Goal: Use online tool/utility: Utilize a website feature to perform a specific function

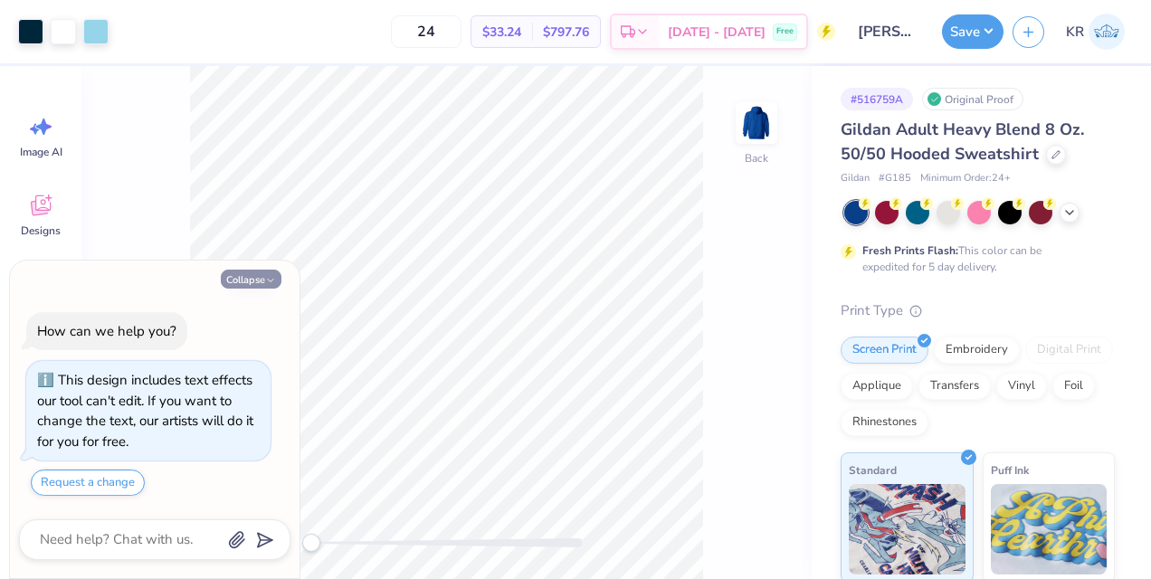
click at [250, 279] on button "Collapse" at bounding box center [251, 279] width 61 height 19
type textarea "x"
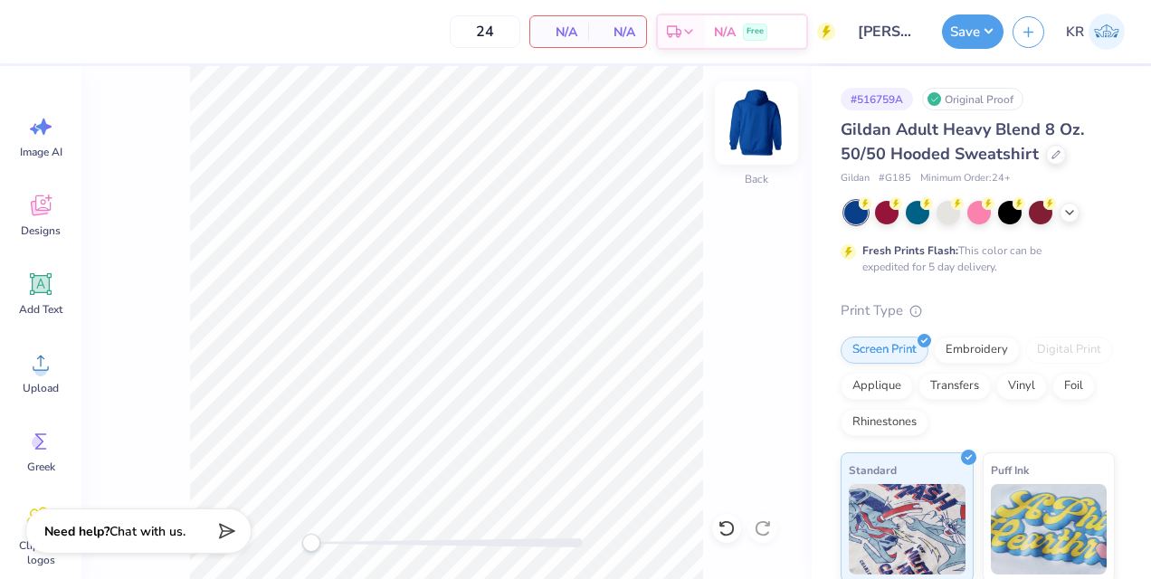
click at [751, 124] on img at bounding box center [756, 123] width 72 height 72
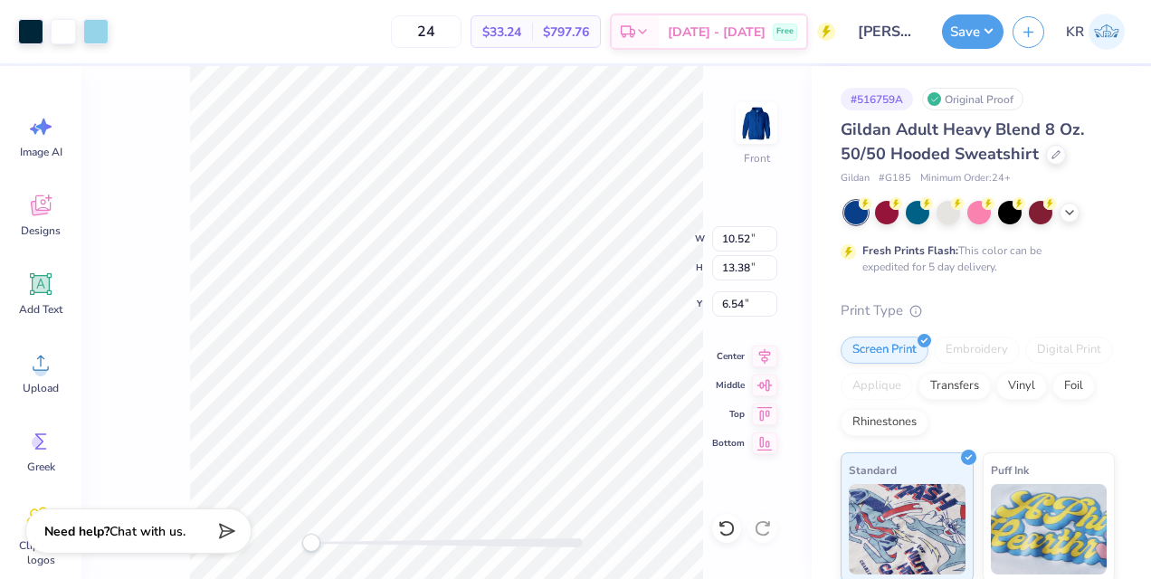
type input "10.52"
type input "13.38"
type input "6.54"
type input "12.34"
type input "15.70"
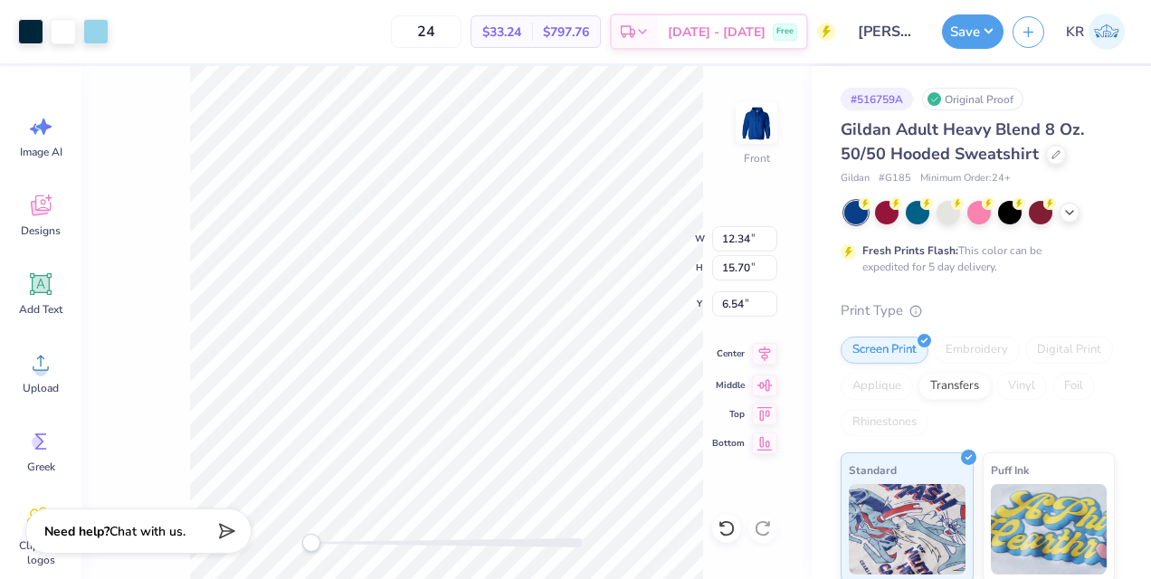
click at [762, 353] on icon at bounding box center [764, 354] width 25 height 22
click at [760, 389] on icon at bounding box center [764, 383] width 25 height 22
click at [763, 338] on div "Front W 12.34 12.34 " H 15.70 15.70 " Y 6.54 6.54 " Center Middle Top Bottom" at bounding box center [446, 322] width 730 height 513
type input "11.70"
type input "14.88"
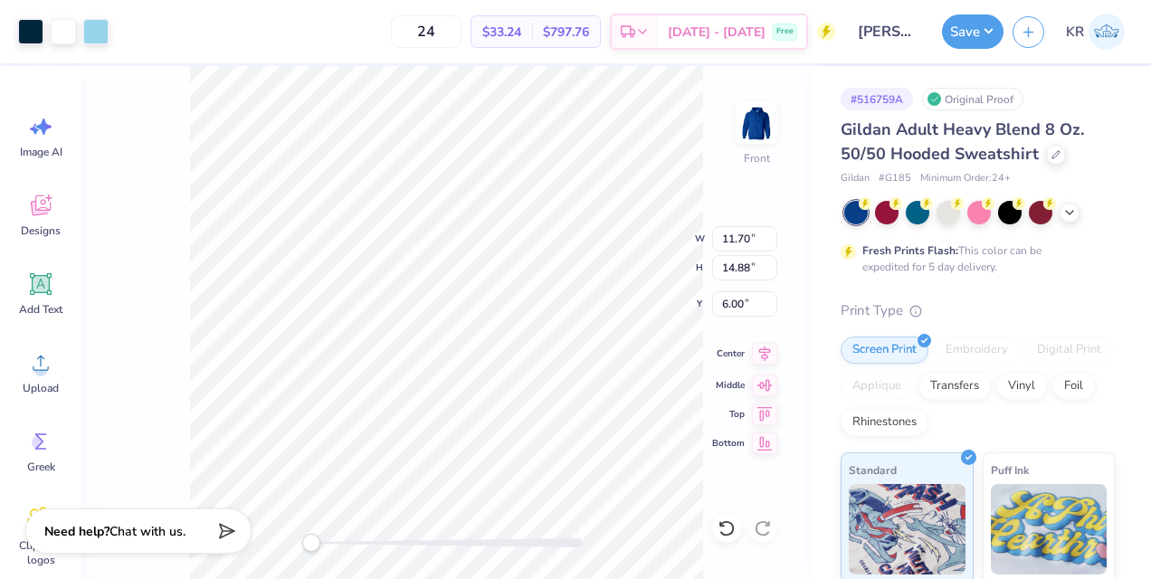
click at [755, 351] on icon at bounding box center [764, 354] width 25 height 22
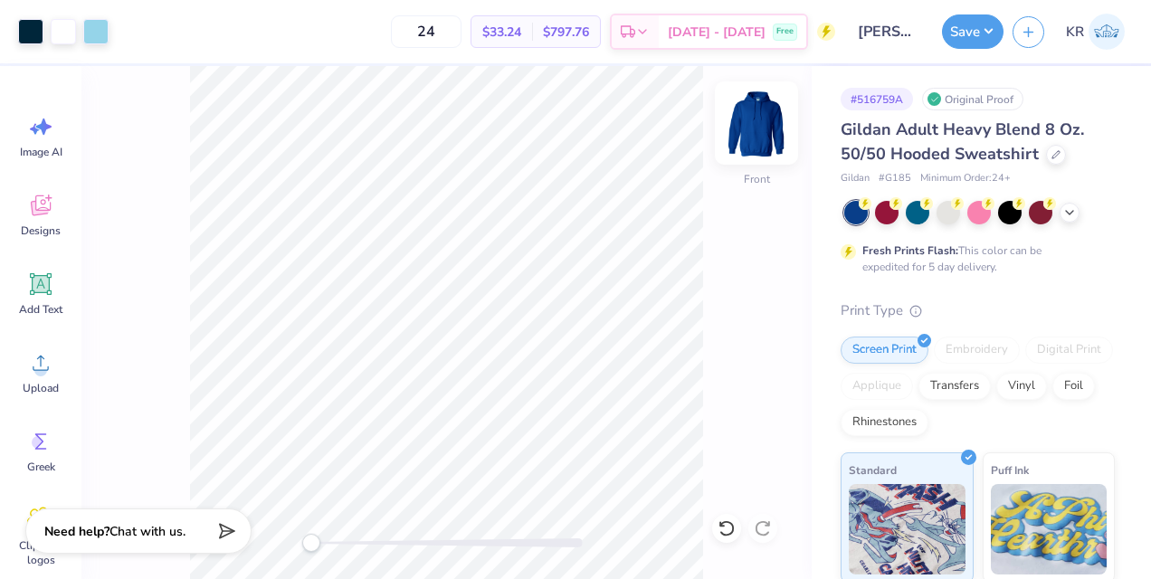
click at [739, 156] on img at bounding box center [756, 123] width 72 height 72
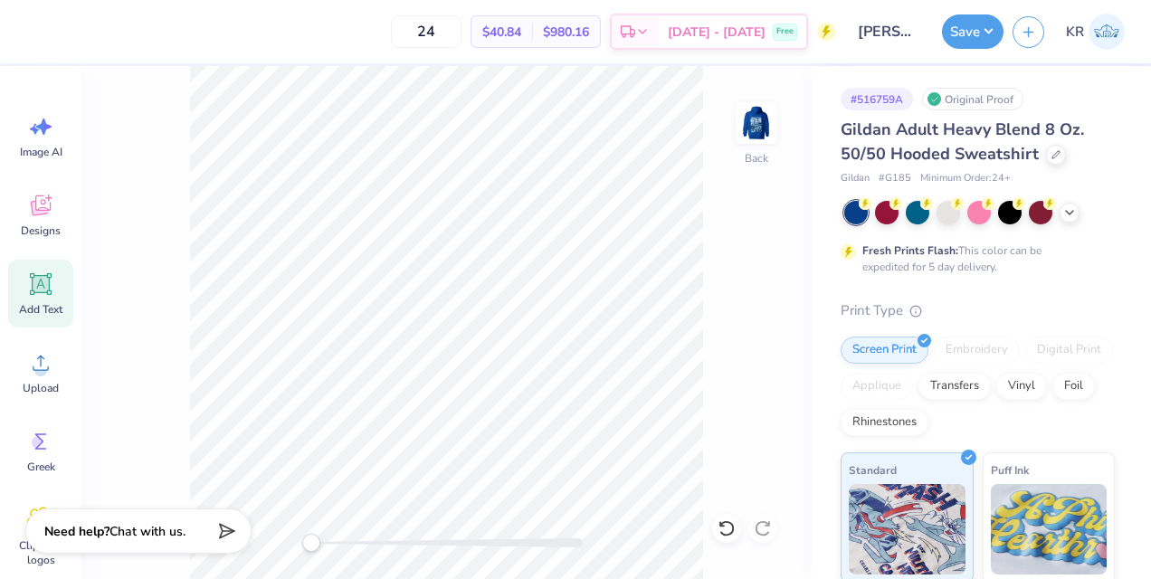
click at [31, 295] on icon at bounding box center [40, 284] width 27 height 27
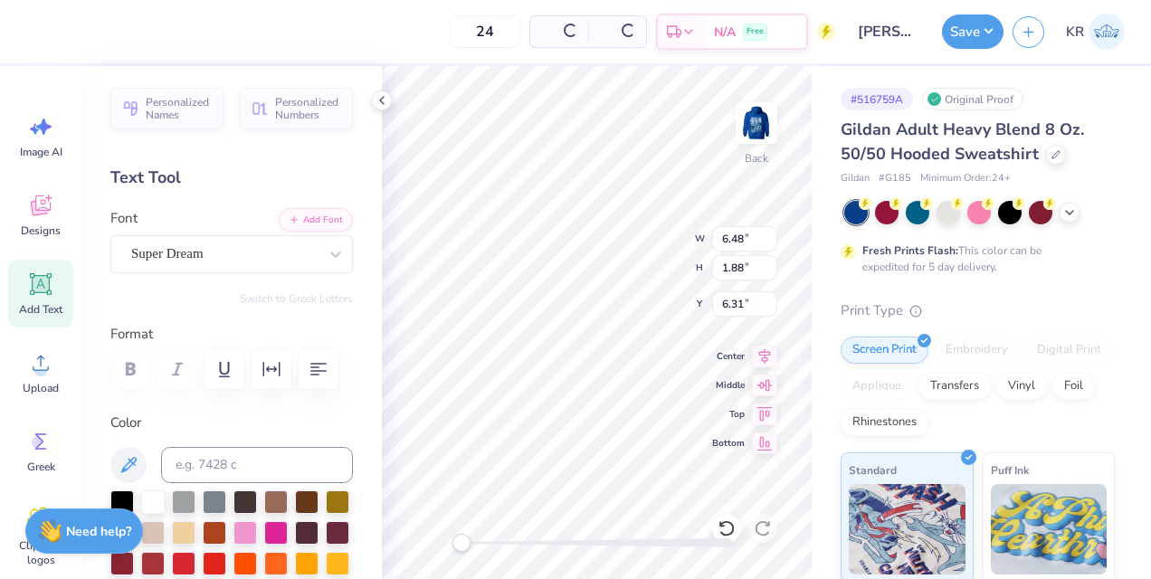
scroll to position [14, 2]
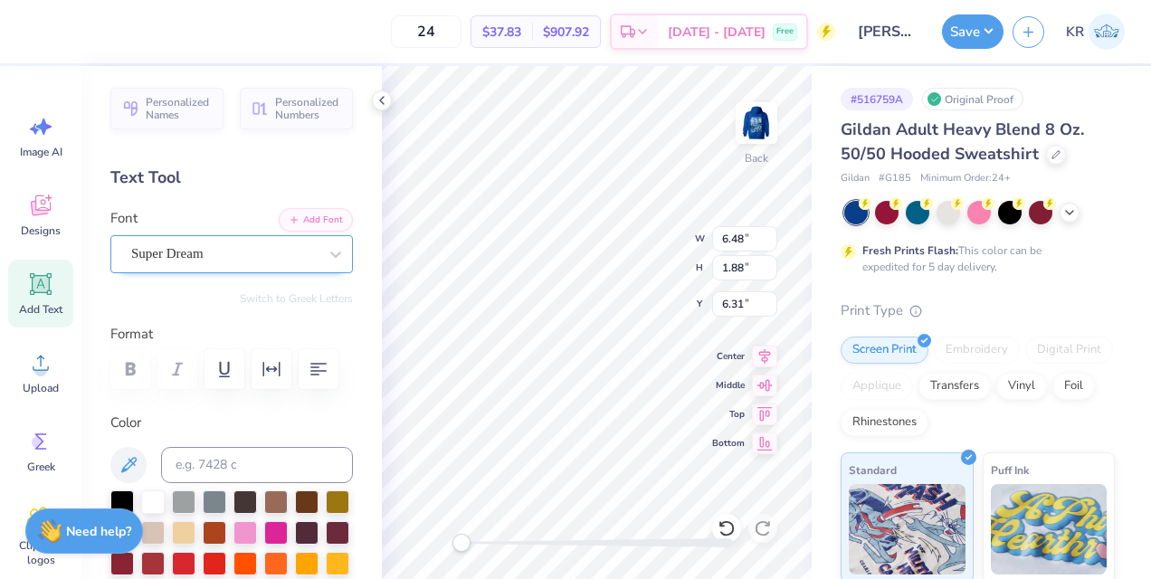
type textarea "AXO"
click at [244, 253] on div "Super Dream" at bounding box center [224, 254] width 190 height 28
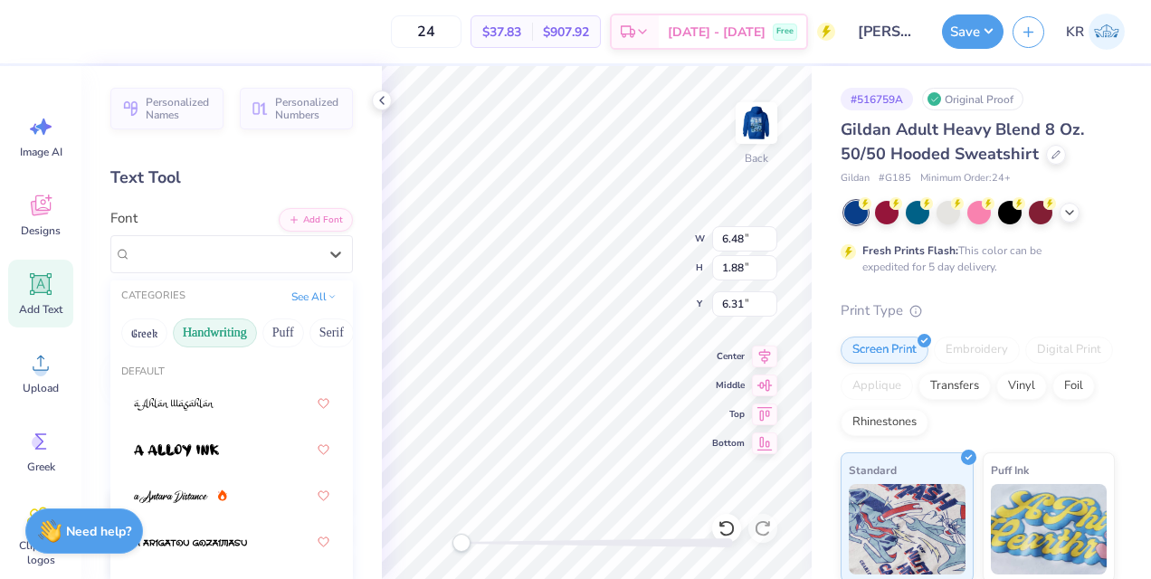
click at [221, 341] on button "Handwriting" at bounding box center [215, 333] width 84 height 29
click at [291, 314] on div "Greek Handwriting Puff Serif Bold Calligraphy Retro Sans Serif Minimal Fantasy …" at bounding box center [231, 333] width 243 height 40
click at [276, 327] on button "Puff" at bounding box center [283, 333] width 42 height 29
click at [204, 336] on button "Handwriting" at bounding box center [215, 333] width 84 height 29
click at [141, 337] on button "Greek" at bounding box center [144, 333] width 46 height 29
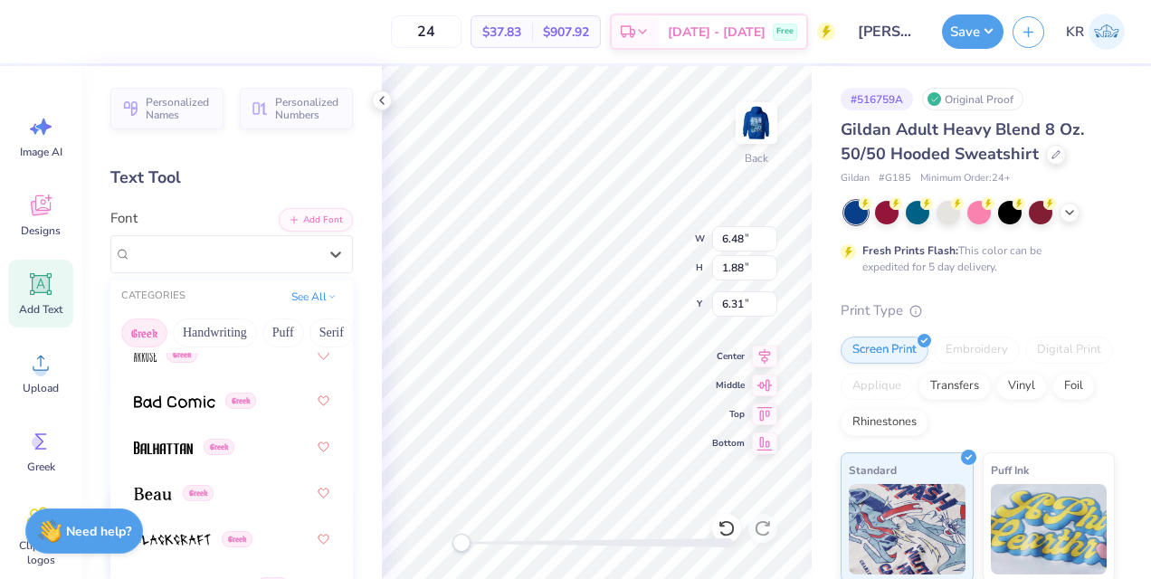
scroll to position [235, 0]
click at [172, 491] on img at bounding box center [153, 492] width 38 height 13
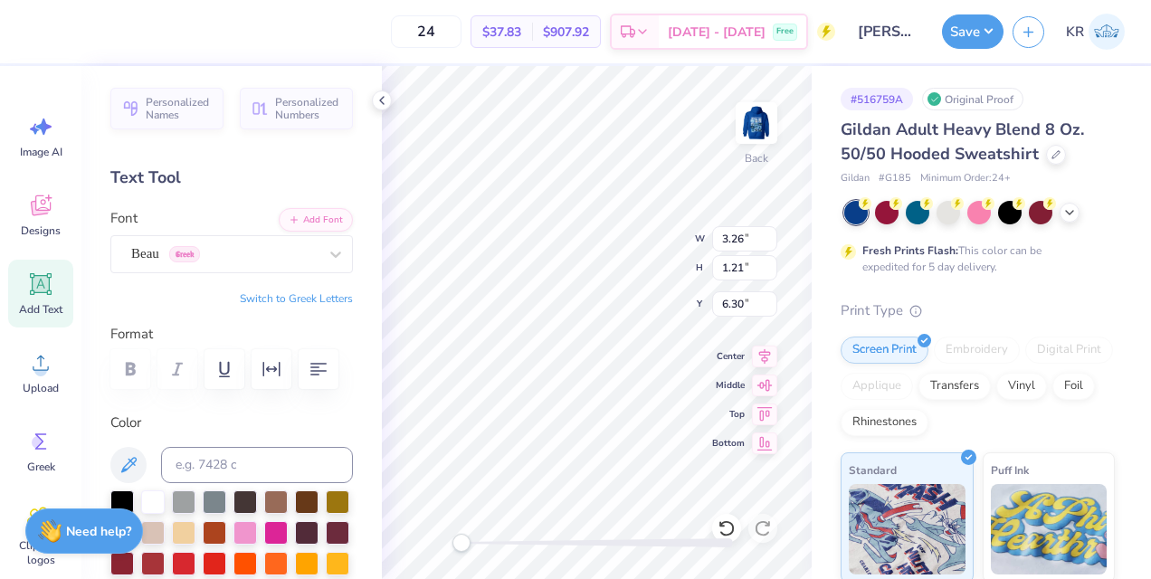
type input "3.26"
type input "1.21"
type input "2.28"
type input "0.85"
type input "3.00"
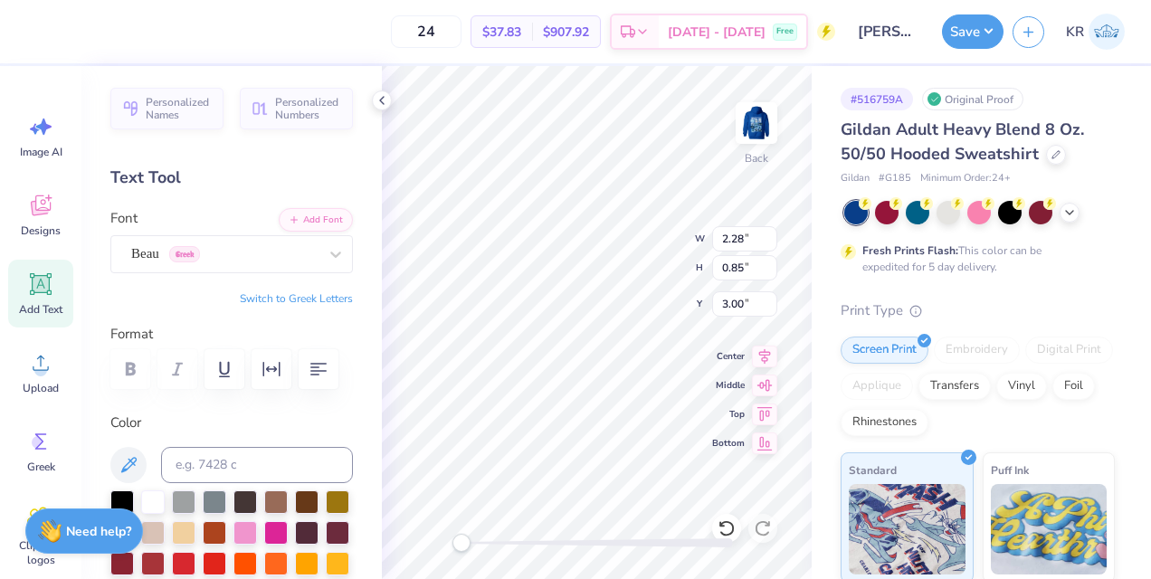
type input "1.86"
type input "0.69"
type input "4.08"
click at [975, 33] on button "Save" at bounding box center [973, 29] width 62 height 34
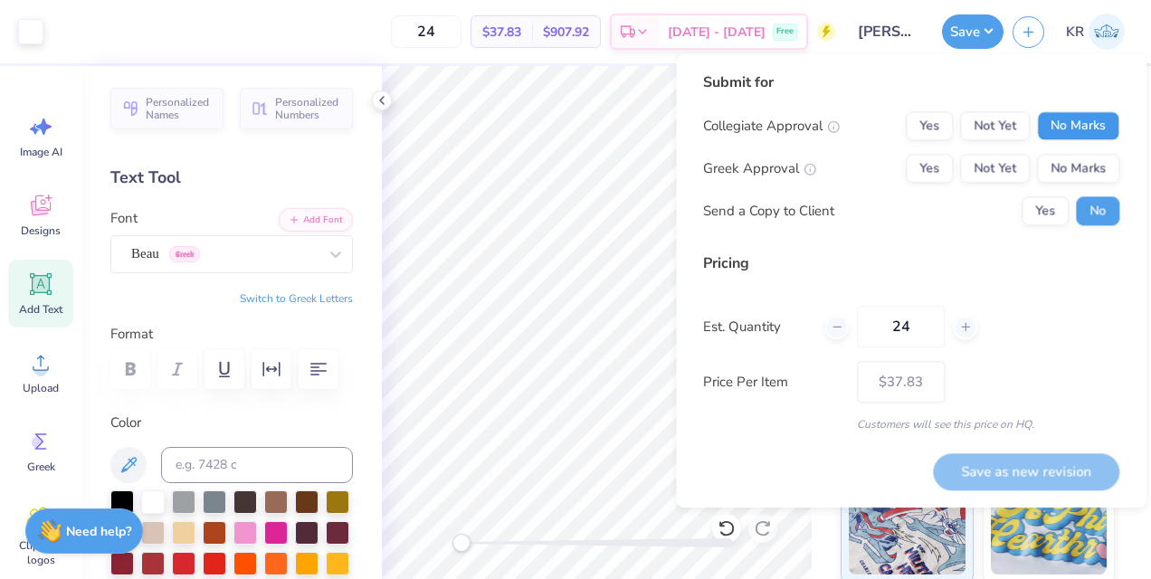
click at [1093, 132] on button "No Marks" at bounding box center [1078, 125] width 82 height 29
click at [934, 184] on div "Collegiate Approval Yes Not Yet No Marks Greek Approval Yes Not Yet No Marks Se…" at bounding box center [911, 168] width 416 height 114
click at [932, 168] on button "Yes" at bounding box center [929, 168] width 47 height 29
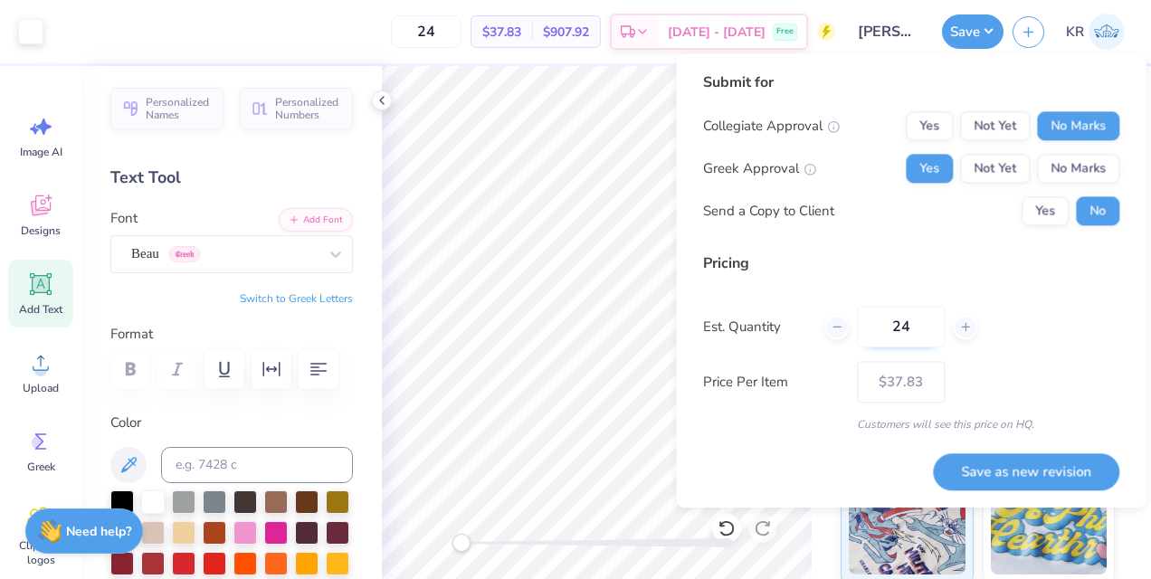
click at [905, 322] on input "24" at bounding box center [901, 327] width 88 height 42
type input "89"
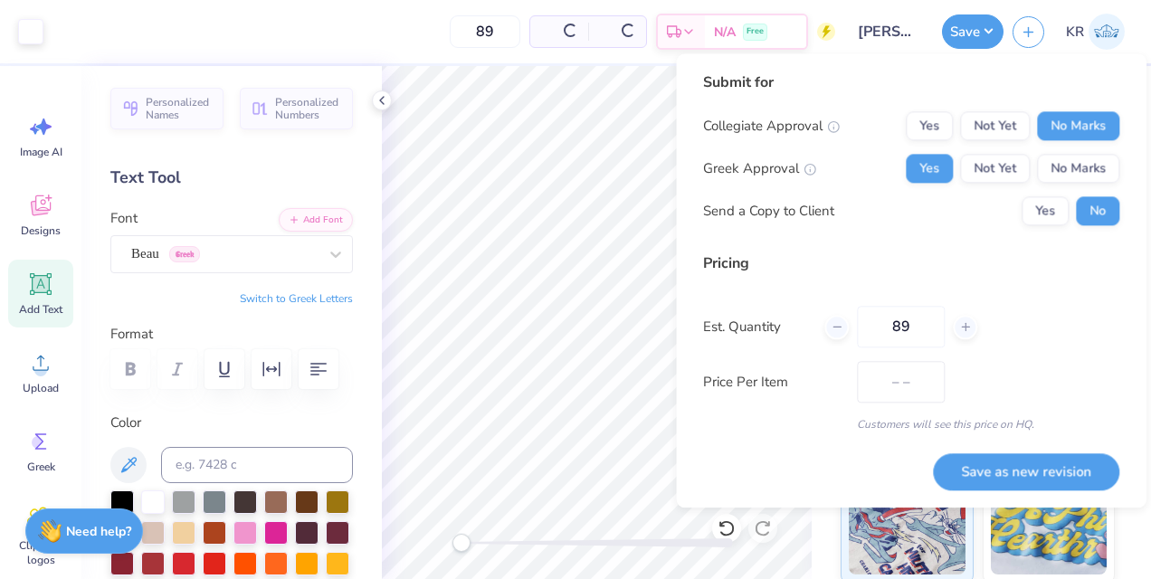
type input "$28.86"
type input "89"
click at [1015, 380] on div "Price Per Item $28.86" at bounding box center [911, 382] width 416 height 42
click at [1001, 472] on button "Save as new revision" at bounding box center [1026, 471] width 186 height 37
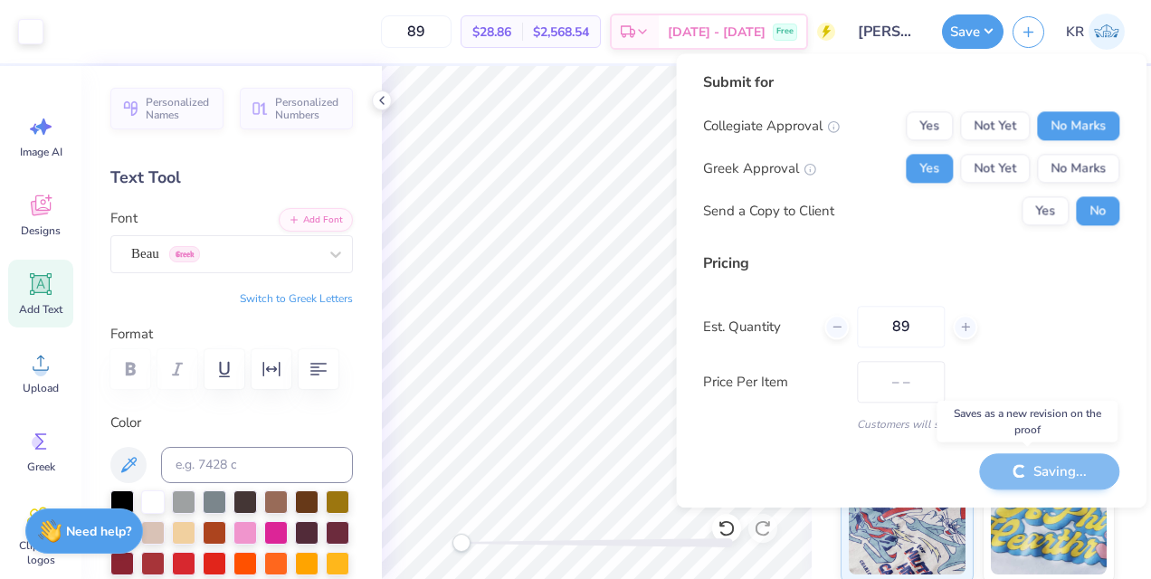
type input "$28.86"
